Goal: Task Accomplishment & Management: Use online tool/utility

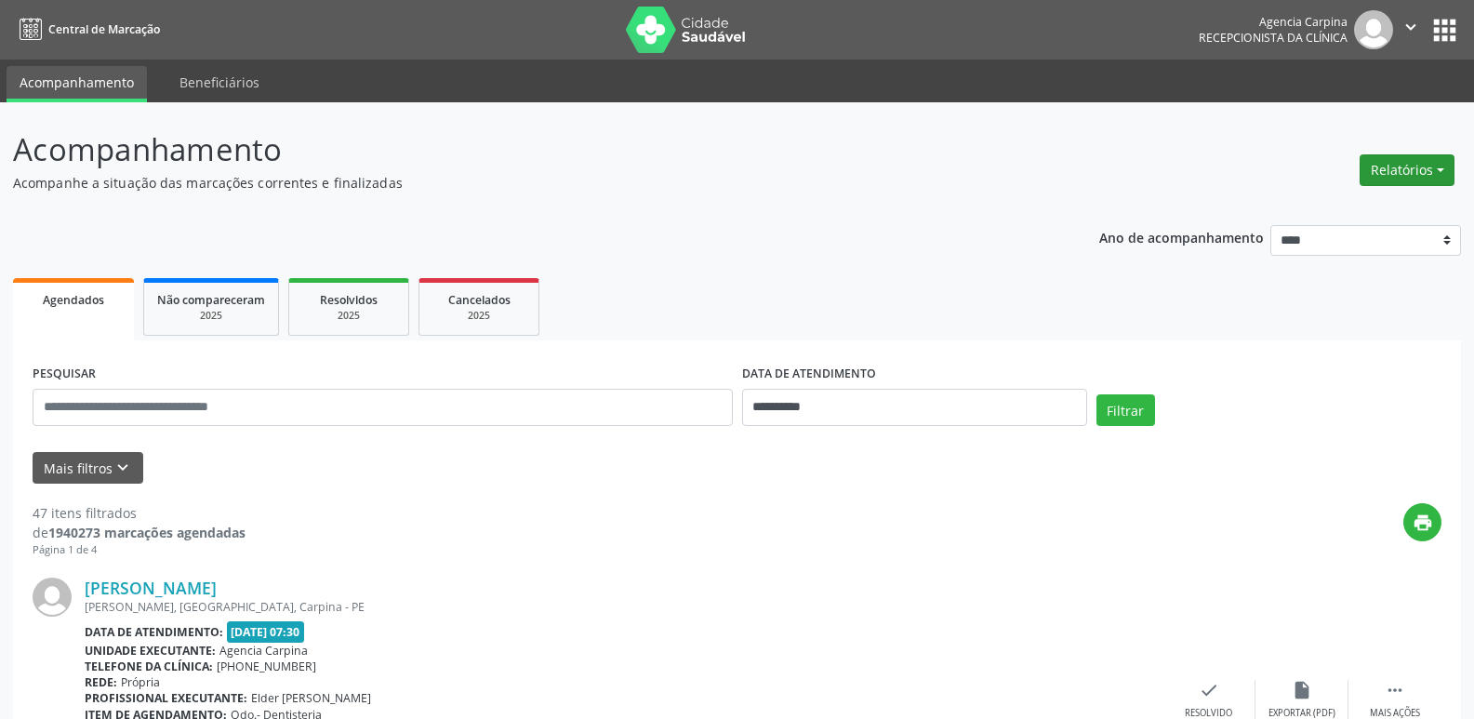
click at [1404, 167] on button "Relatórios" at bounding box center [1407, 170] width 95 height 32
click at [1309, 205] on link "Agendamentos" at bounding box center [1356, 210] width 200 height 26
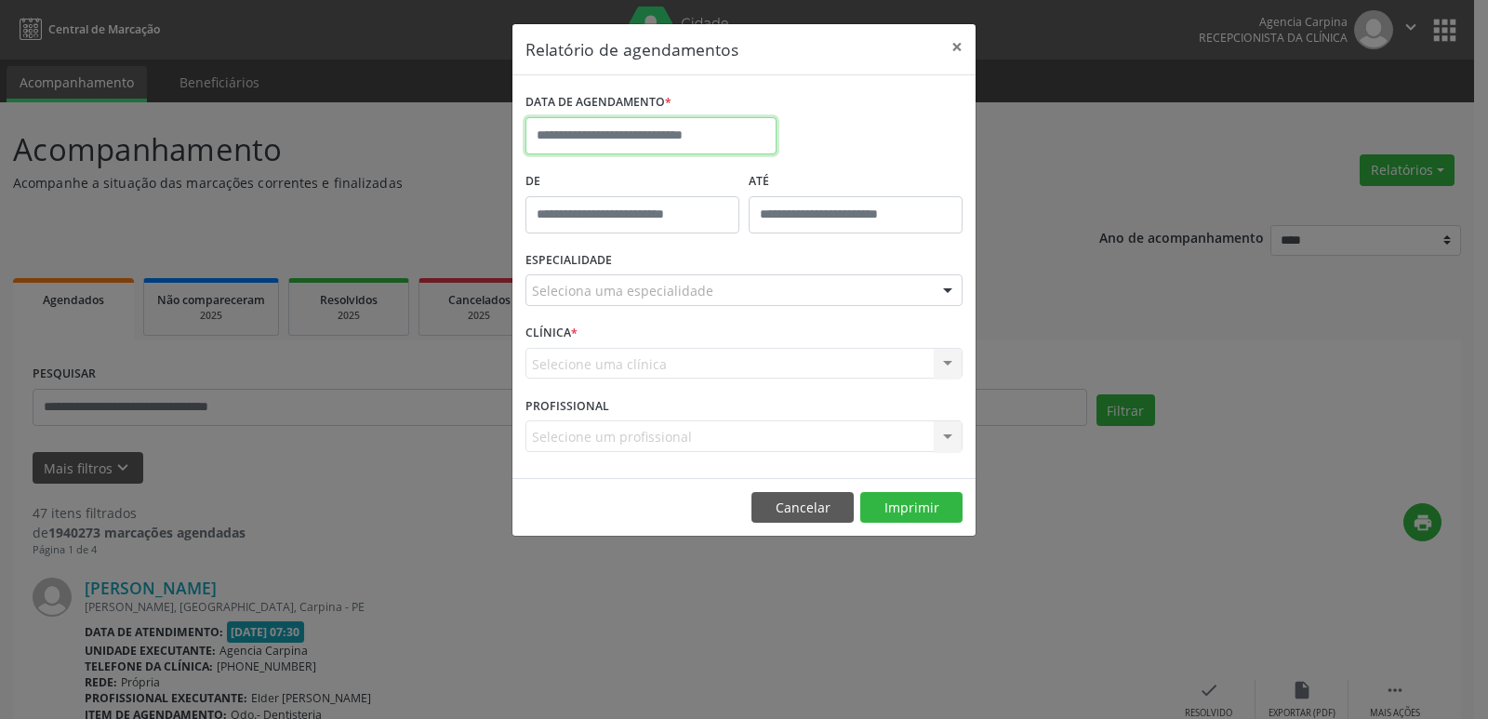
click at [641, 118] on input "text" at bounding box center [651, 135] width 251 height 37
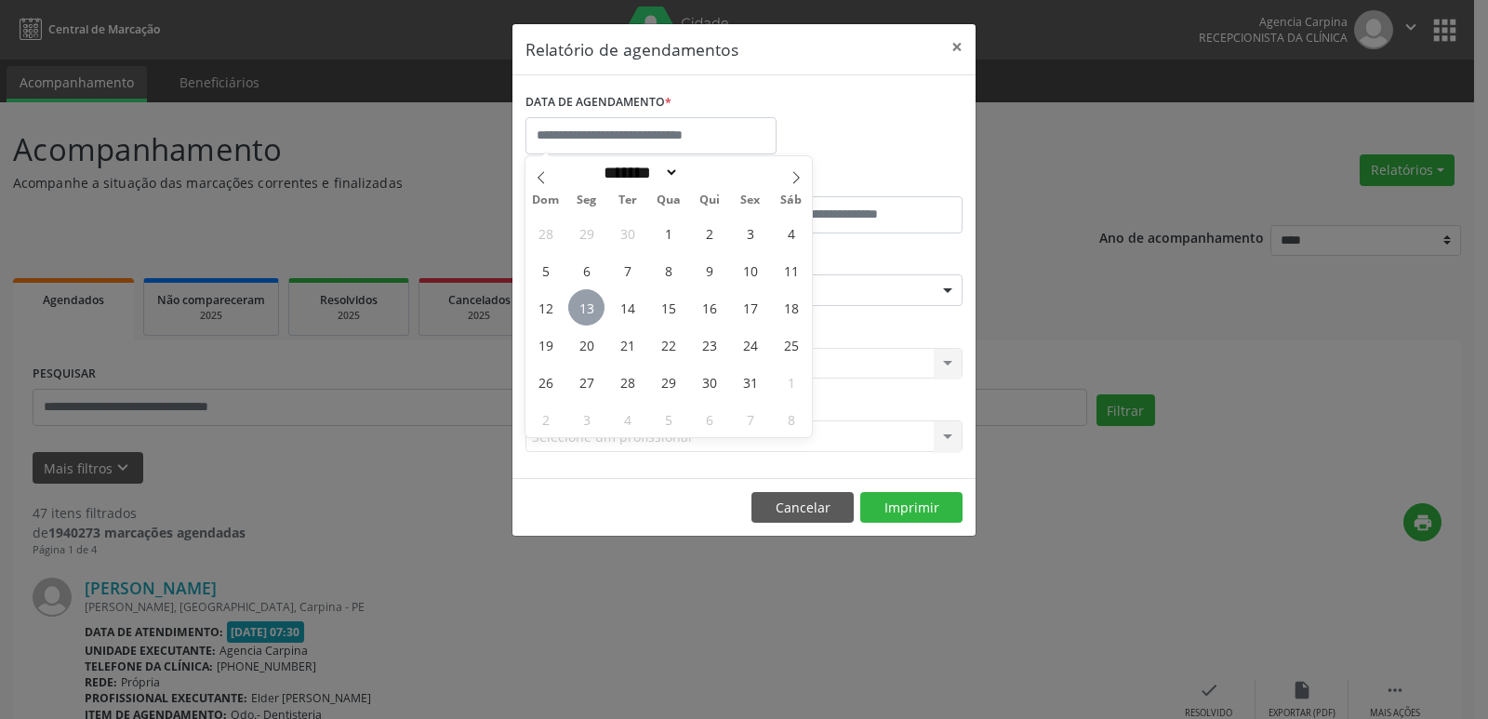
click at [578, 302] on span "13" at bounding box center [586, 307] width 36 height 36
type input "**********"
click at [578, 302] on span "13" at bounding box center [586, 307] width 36 height 36
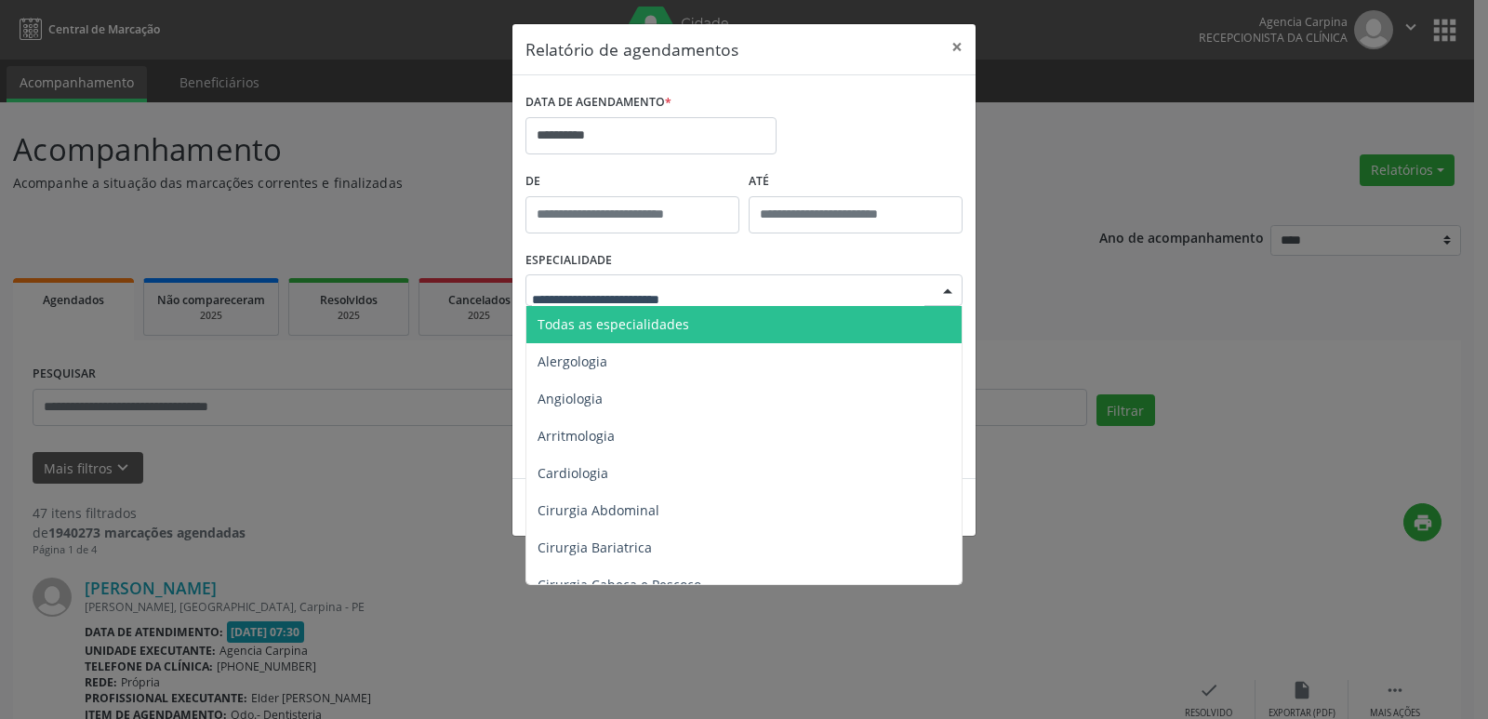
click at [629, 332] on span "Todas as especialidades" at bounding box center [614, 324] width 152 height 18
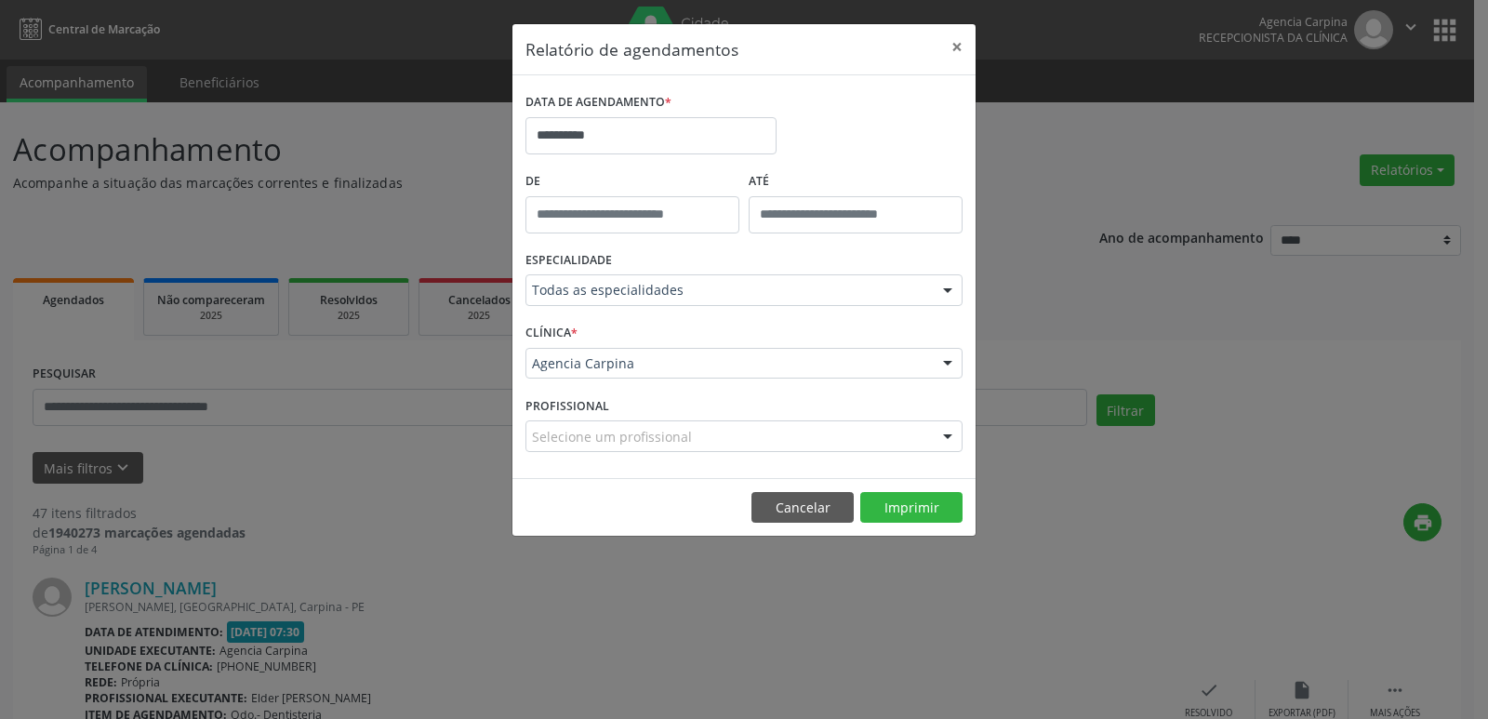
click at [673, 277] on div "Todas as especialidades" at bounding box center [744, 290] width 437 height 32
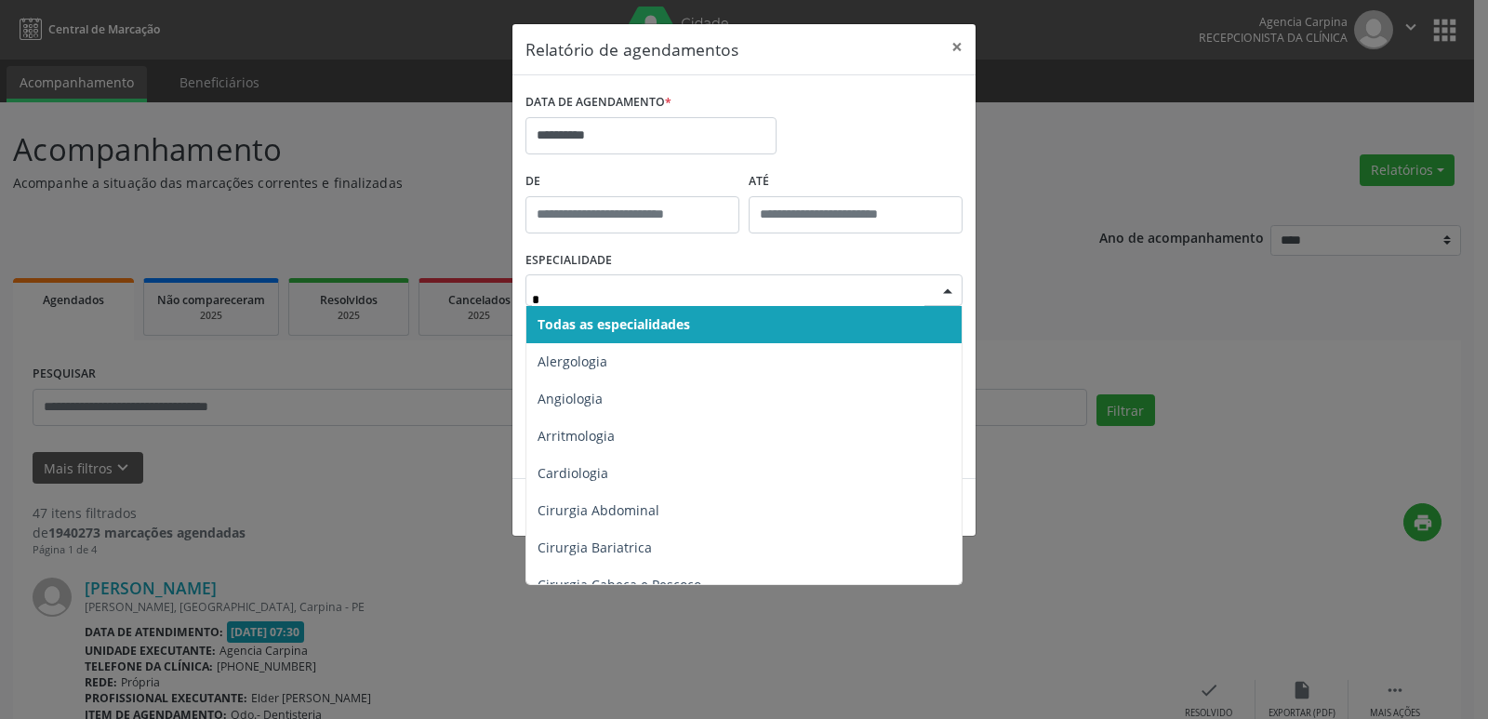
type input "**"
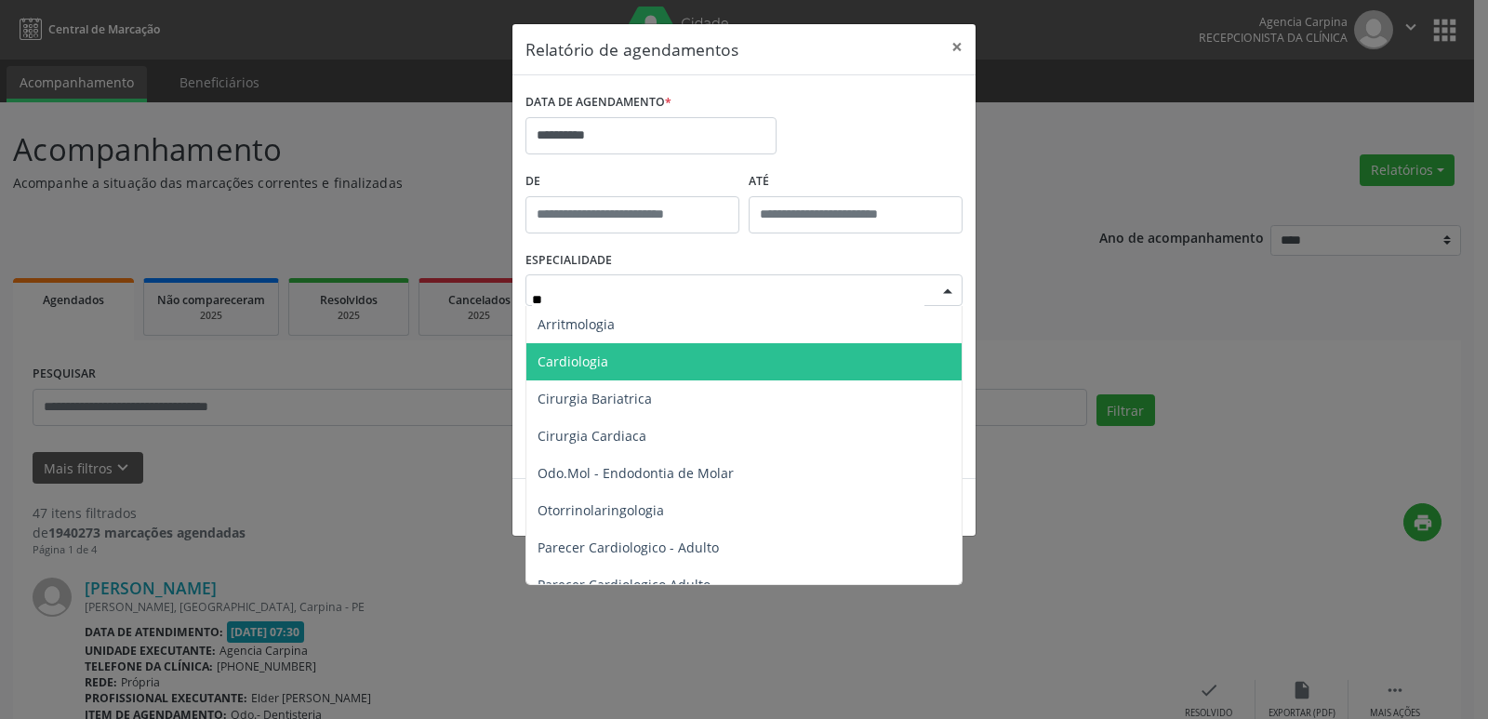
click at [640, 363] on span "Cardiologia" at bounding box center [743, 361] width 435 height 37
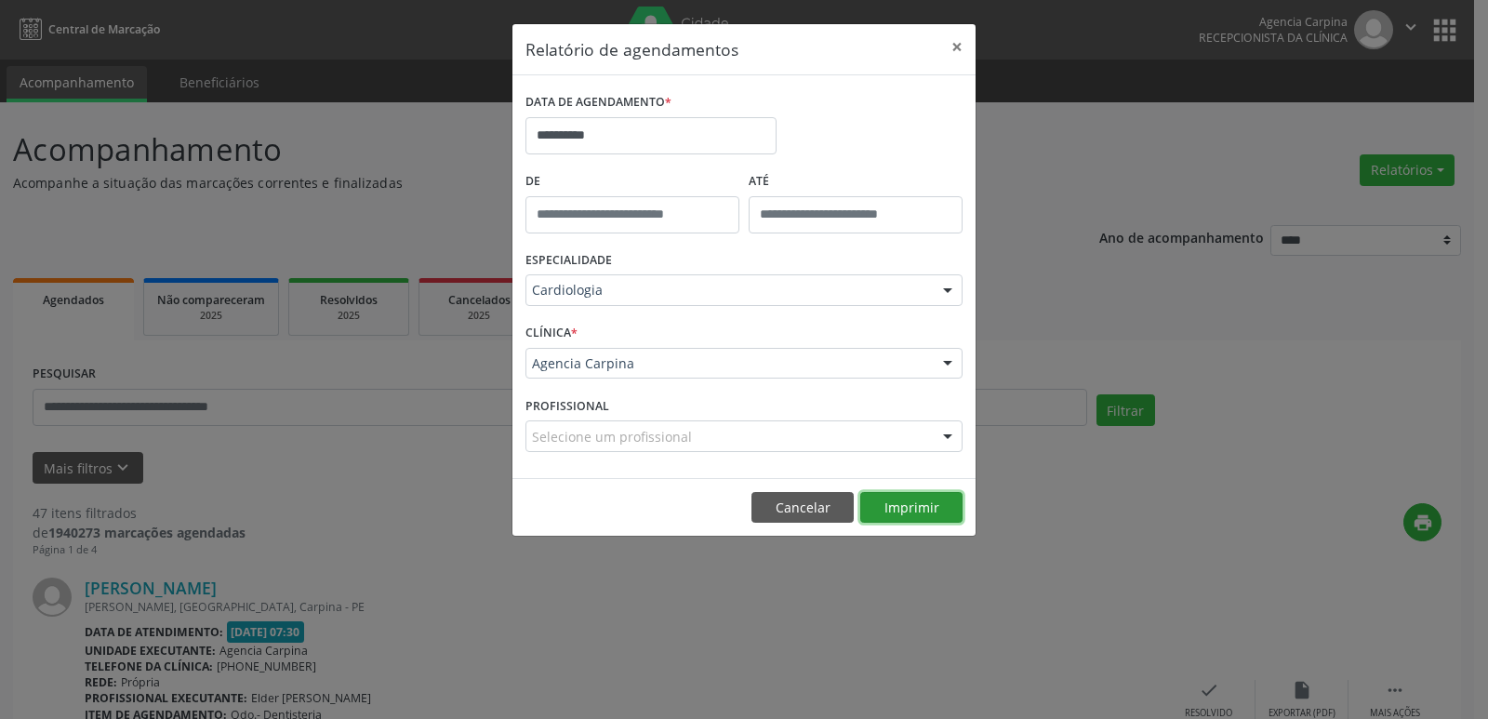
click at [925, 499] on button "Imprimir" at bounding box center [911, 508] width 102 height 32
click at [959, 47] on button "×" at bounding box center [957, 47] width 37 height 46
